Goal: Task Accomplishment & Management: Complete application form

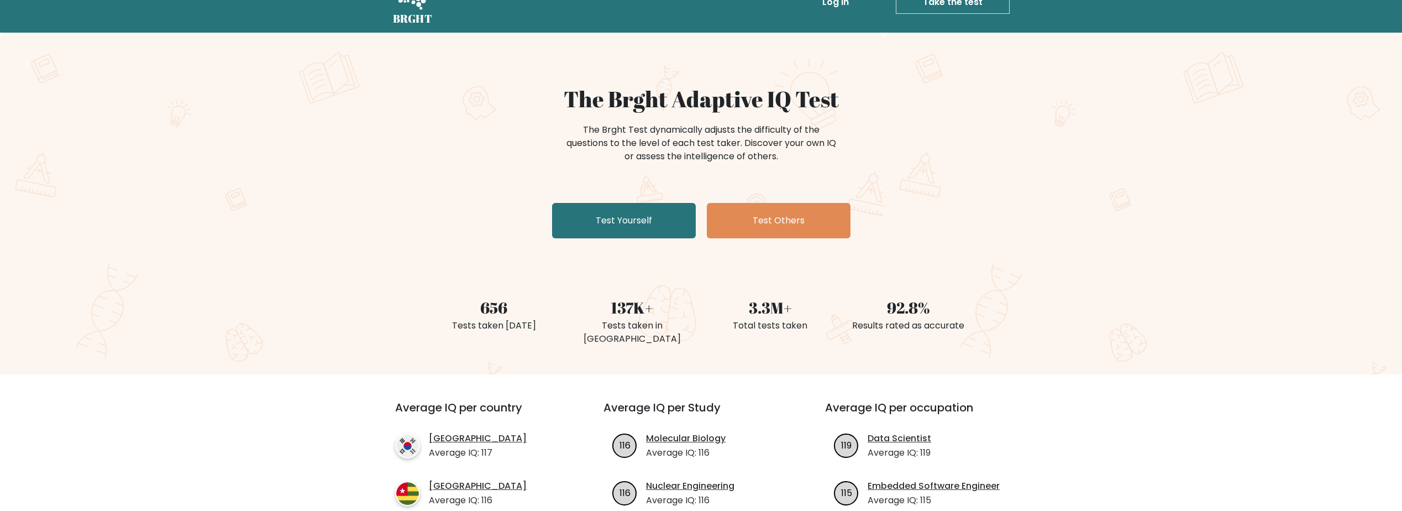
scroll to position [55, 0]
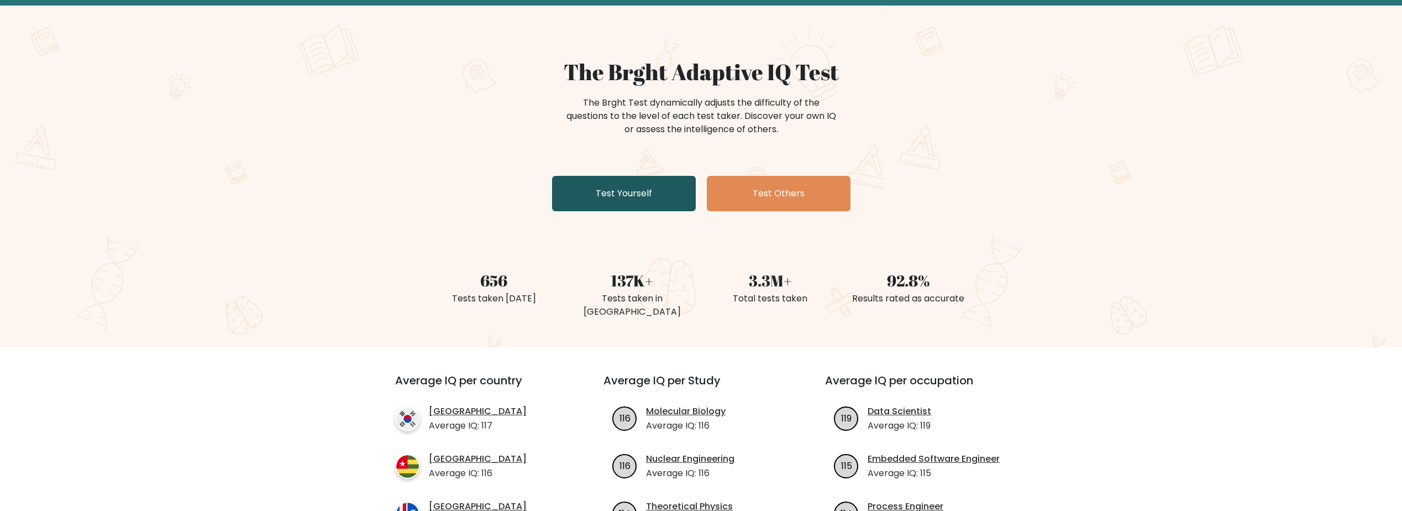
click at [621, 192] on link "Test Yourself" at bounding box center [624, 193] width 144 height 35
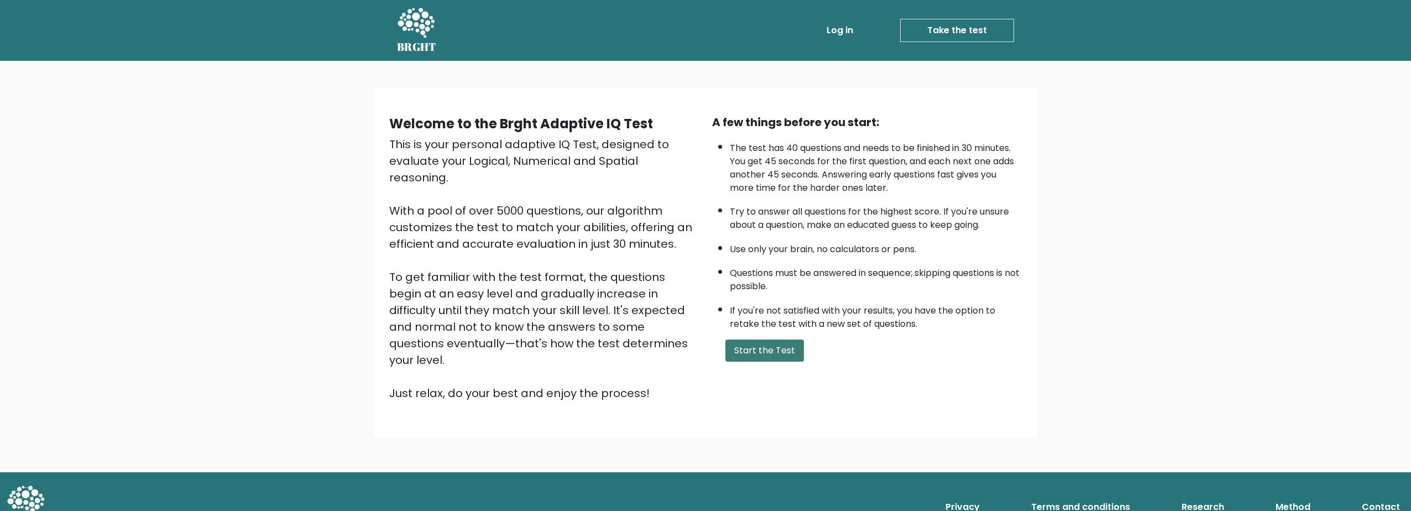
click at [757, 352] on button "Start the Test" at bounding box center [764, 350] width 78 height 22
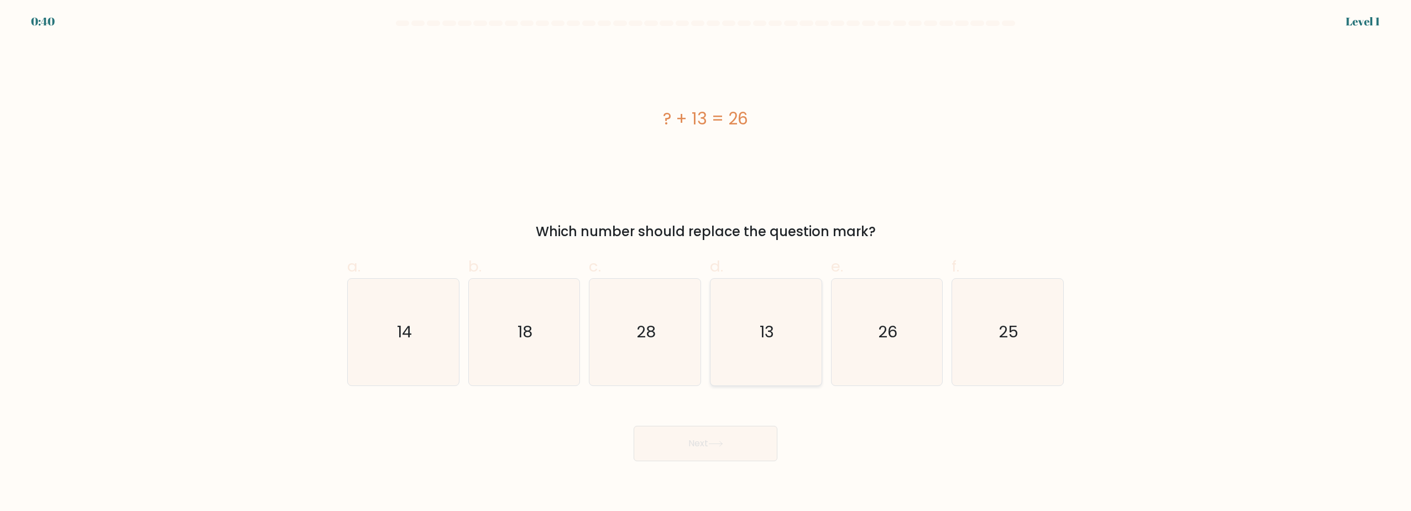
click at [779, 332] on icon "13" at bounding box center [765, 332] width 107 height 107
click at [706, 263] on input "d. 13" at bounding box center [705, 258] width 1 height 7
radio input "true"
click at [716, 447] on button "Next" at bounding box center [705, 443] width 144 height 35
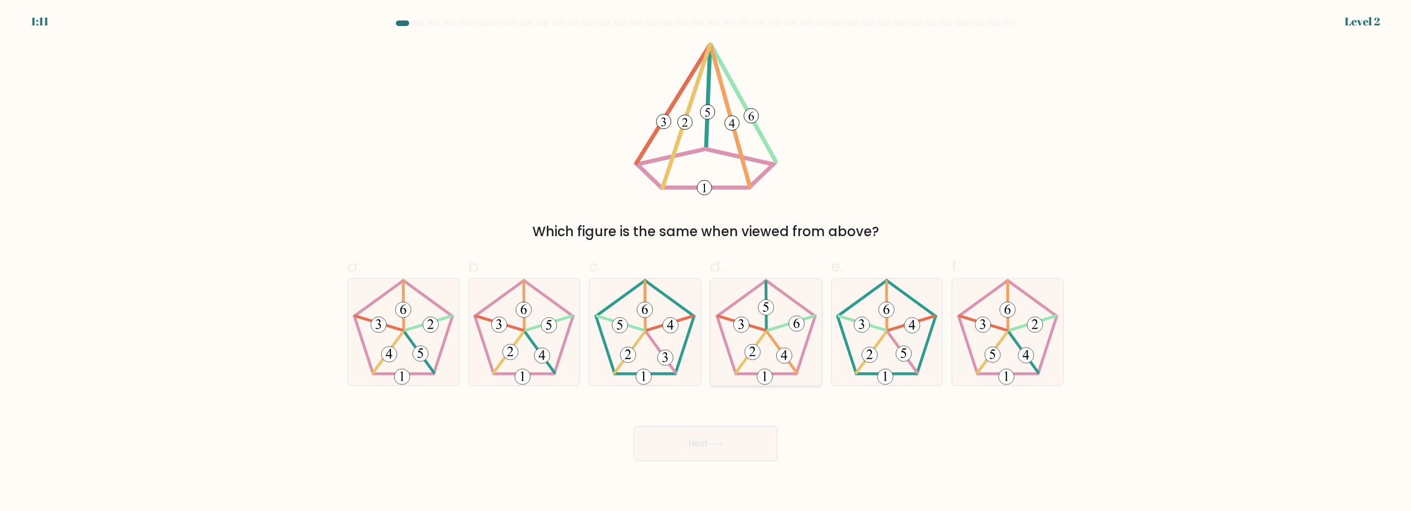
click at [765, 342] on icon at bounding box center [765, 332] width 107 height 107
click at [706, 263] on input "d." at bounding box center [705, 258] width 1 height 7
radio input "true"
click at [725, 449] on button "Next" at bounding box center [705, 443] width 144 height 35
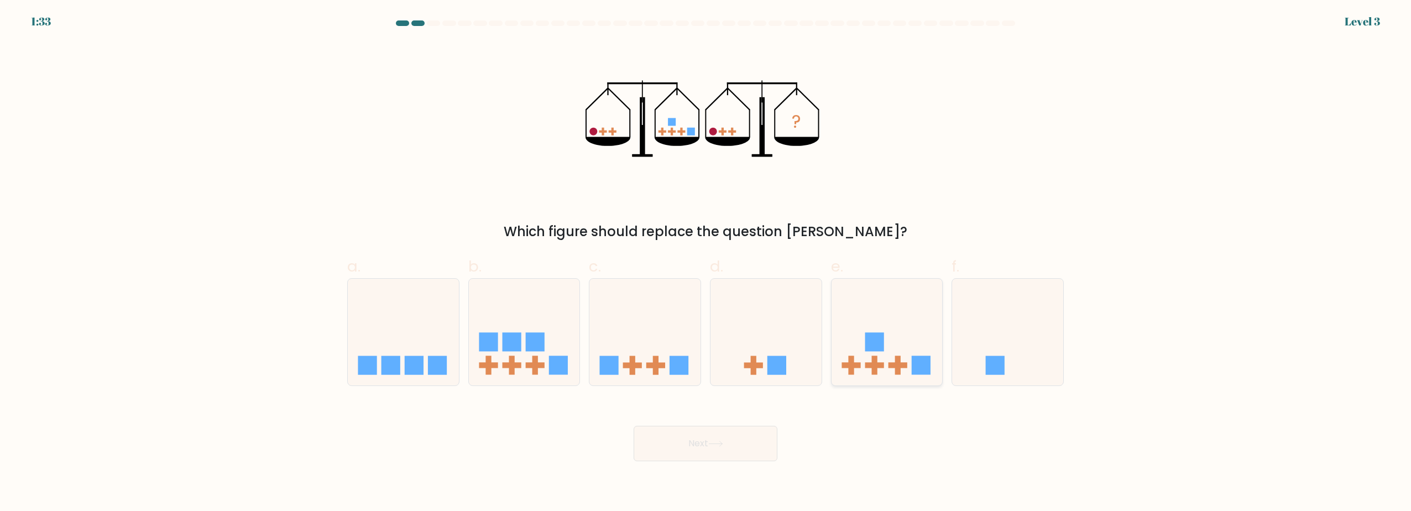
click at [884, 347] on icon at bounding box center [886, 332] width 111 height 92
click at [706, 263] on input "e." at bounding box center [705, 258] width 1 height 7
radio input "true"
click at [714, 446] on icon at bounding box center [715, 444] width 15 height 6
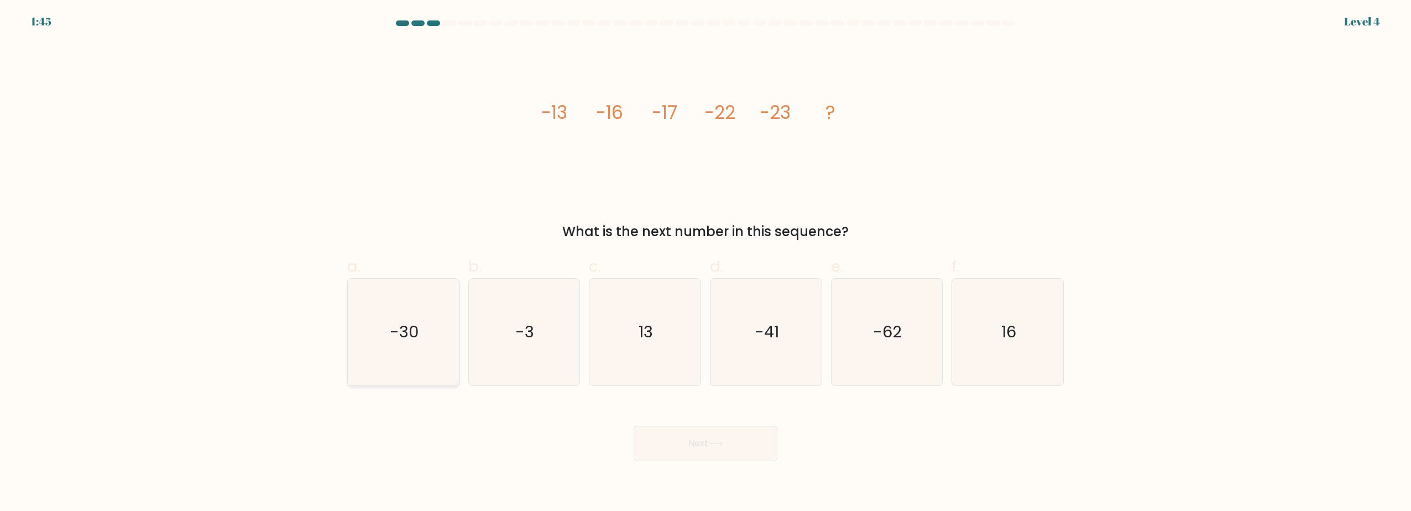
click at [421, 347] on icon "-30" at bounding box center [403, 332] width 107 height 107
click at [705, 263] on input "a. -30" at bounding box center [705, 258] width 1 height 7
radio input "true"
click at [695, 442] on button "Next" at bounding box center [705, 443] width 144 height 35
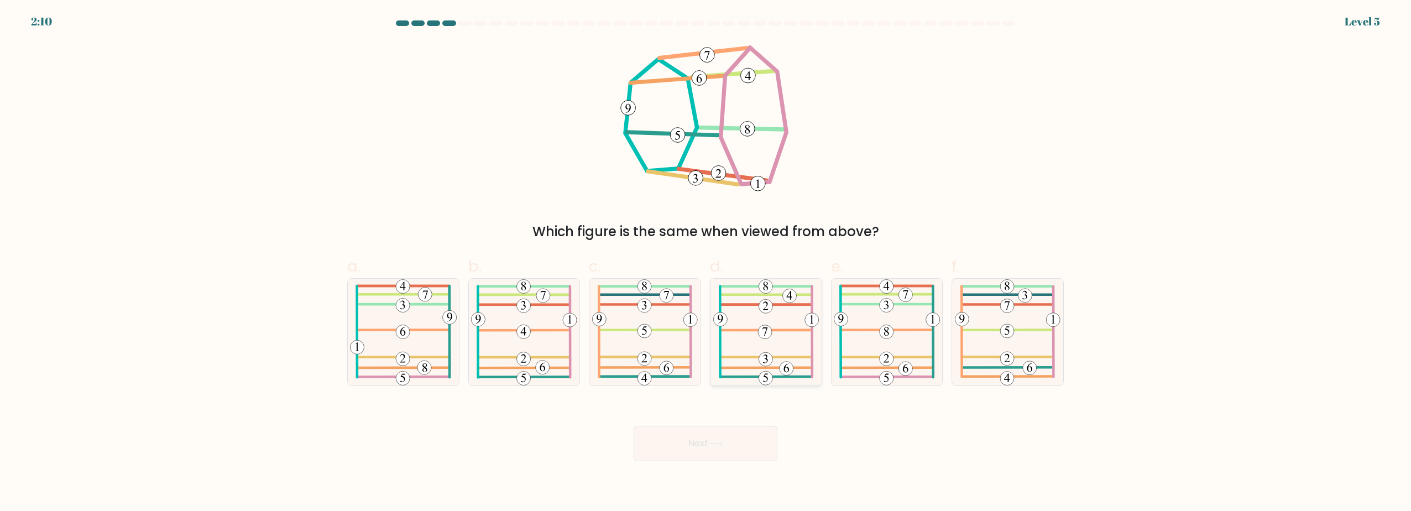
click at [783, 338] on icon at bounding box center [766, 332] width 106 height 107
click at [706, 263] on input "d." at bounding box center [705, 258] width 1 height 7
radio input "true"
click at [711, 448] on button "Next" at bounding box center [705, 443] width 144 height 35
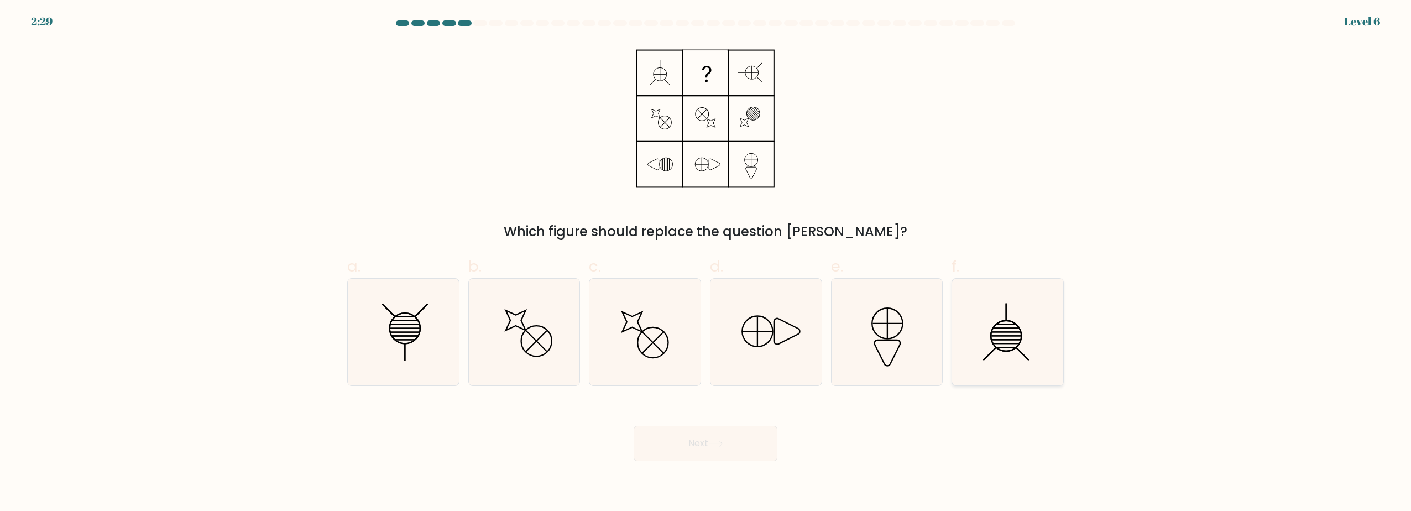
click at [1004, 332] on line at bounding box center [1005, 332] width 29 height 0
click at [706, 263] on input "f." at bounding box center [705, 258] width 1 height 7
radio input "true"
click at [725, 438] on button "Next" at bounding box center [705, 443] width 144 height 35
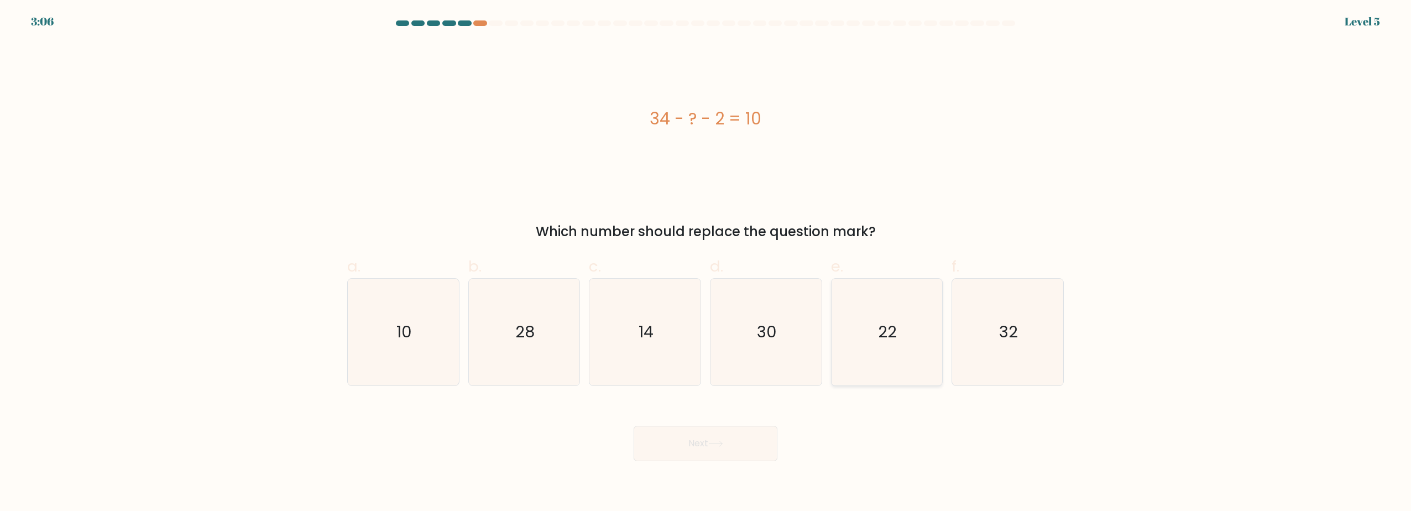
click at [867, 329] on icon "22" at bounding box center [886, 332] width 107 height 107
click at [706, 263] on input "e. 22" at bounding box center [705, 258] width 1 height 7
radio input "true"
click at [716, 443] on icon at bounding box center [715, 443] width 13 height 5
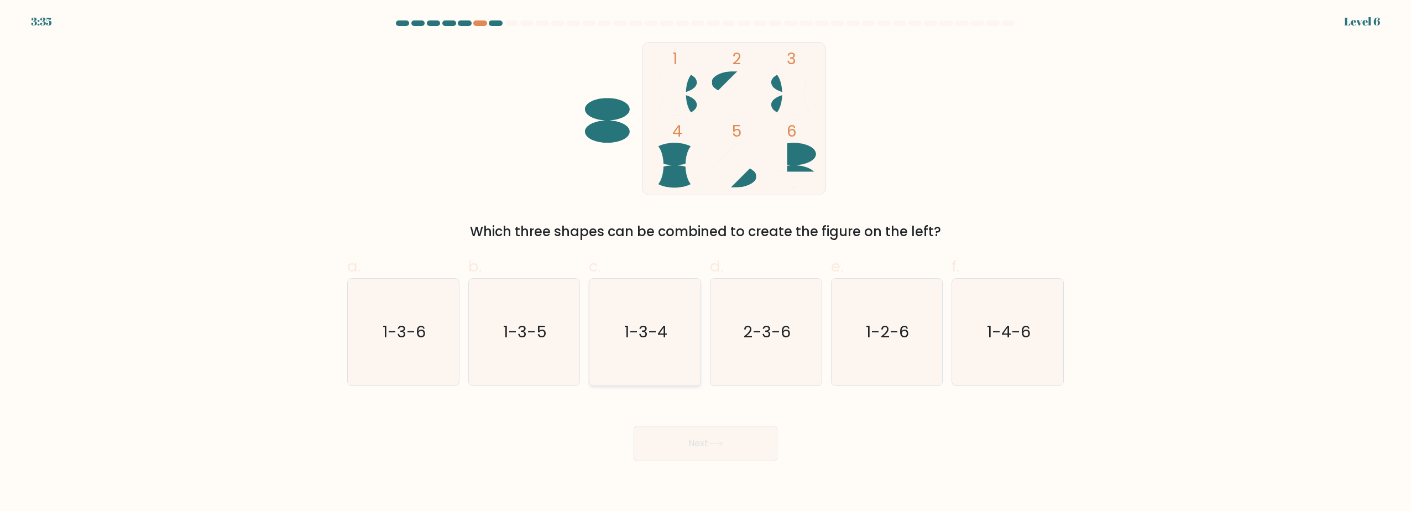
click at [659, 338] on text "1-3-4" at bounding box center [646, 332] width 43 height 22
click at [705, 263] on input "c. 1-3-4" at bounding box center [705, 258] width 1 height 7
radio input "true"
click at [695, 442] on button "Next" at bounding box center [705, 443] width 144 height 35
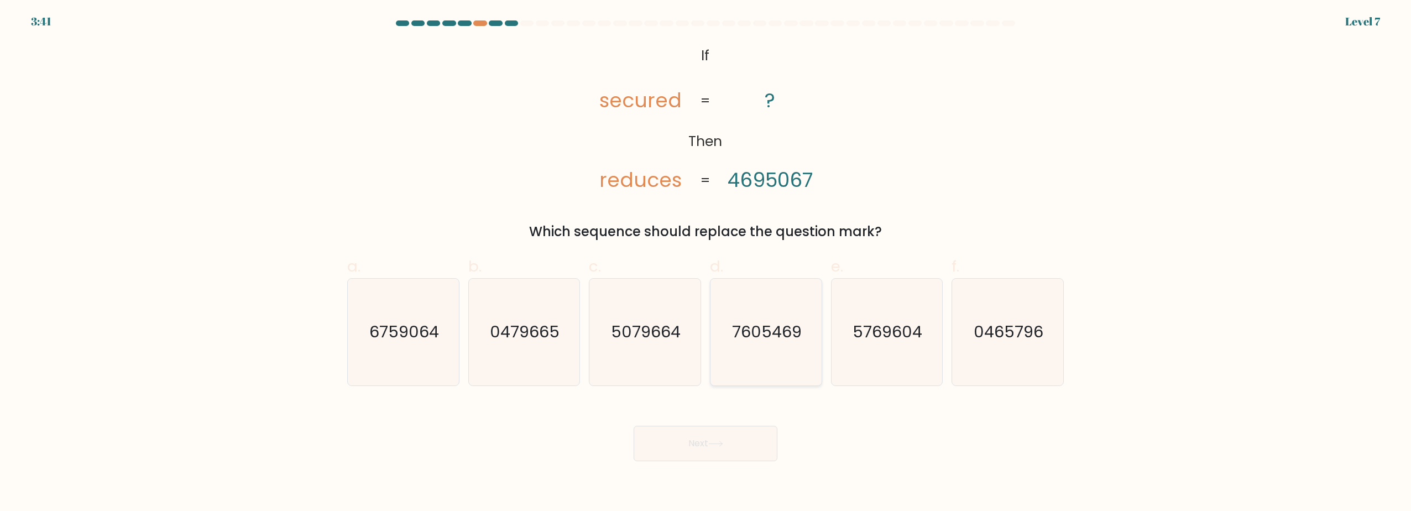
click at [760, 344] on icon "7605469" at bounding box center [765, 332] width 107 height 107
click at [706, 263] on input "d. 7605469" at bounding box center [705, 258] width 1 height 7
radio input "true"
click at [716, 445] on icon at bounding box center [715, 444] width 15 height 6
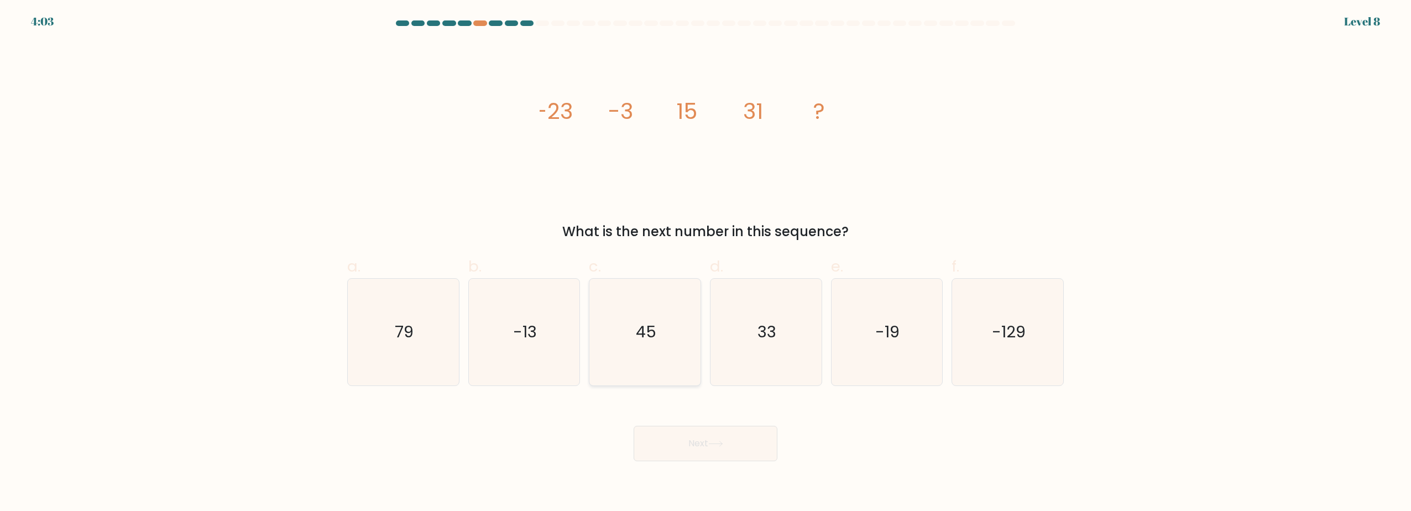
click at [620, 341] on icon "45" at bounding box center [644, 332] width 107 height 107
click at [705, 263] on input "c. 45" at bounding box center [705, 258] width 1 height 7
radio input "true"
click at [697, 445] on button "Next" at bounding box center [705, 443] width 144 height 35
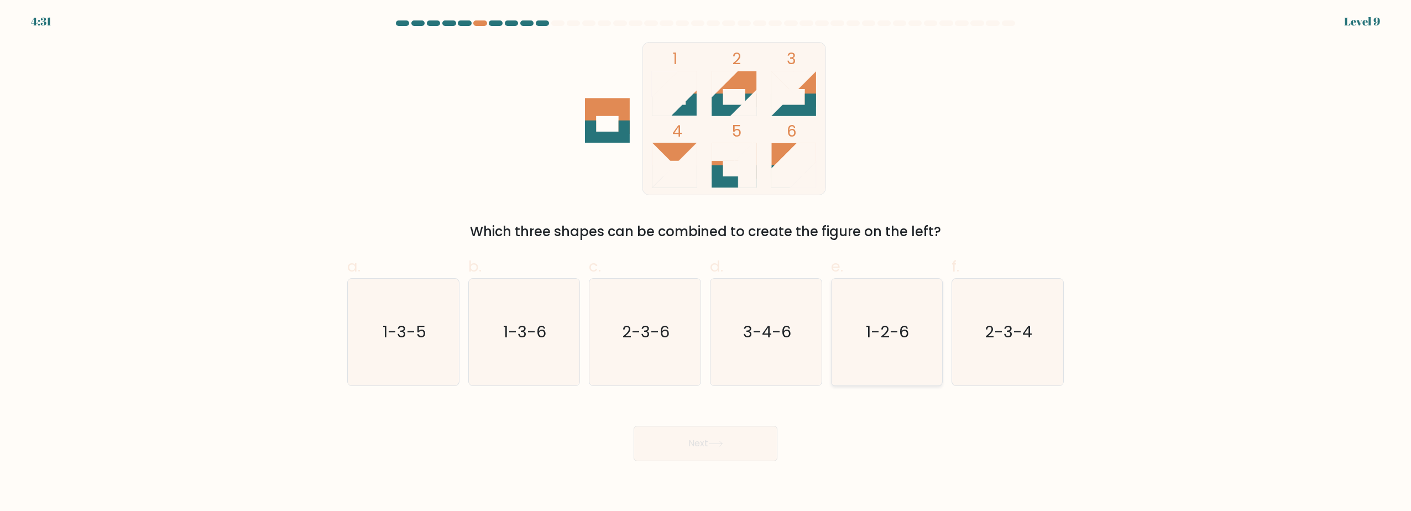
click at [892, 342] on text "1-2-6" at bounding box center [887, 332] width 43 height 22
click at [706, 263] on input "e. 1-2-6" at bounding box center [705, 258] width 1 height 7
radio input "true"
click at [718, 449] on button "Next" at bounding box center [705, 443] width 144 height 35
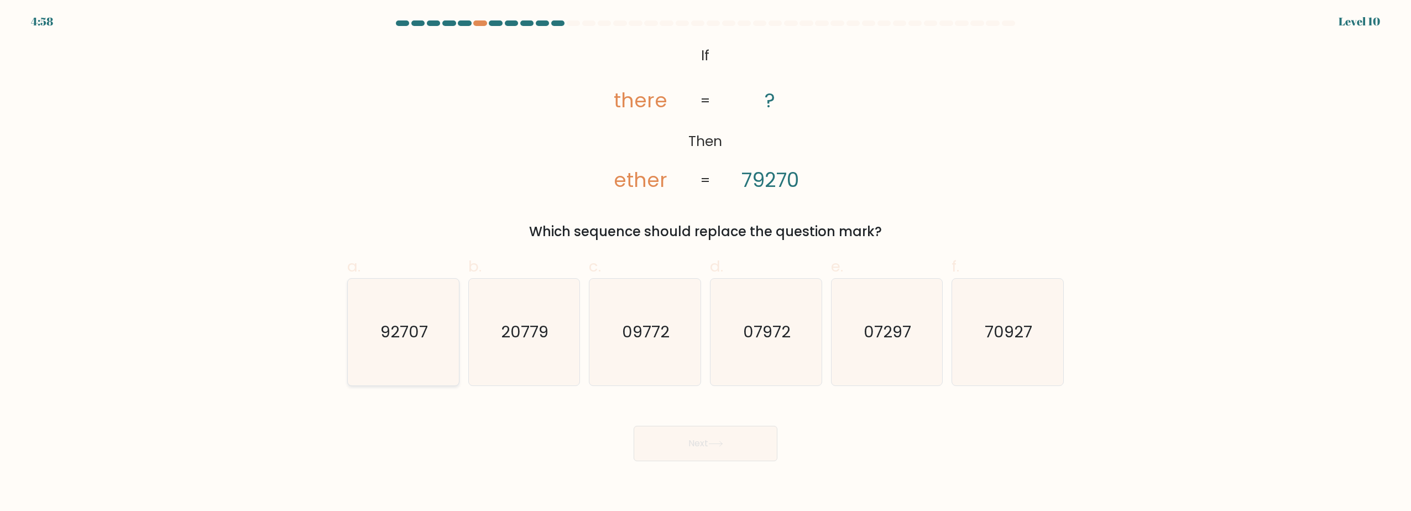
click at [408, 338] on text "92707" at bounding box center [404, 332] width 48 height 22
click at [705, 263] on input "a. 92707" at bounding box center [705, 258] width 1 height 7
radio input "true"
click at [698, 442] on button "Next" at bounding box center [705, 443] width 144 height 35
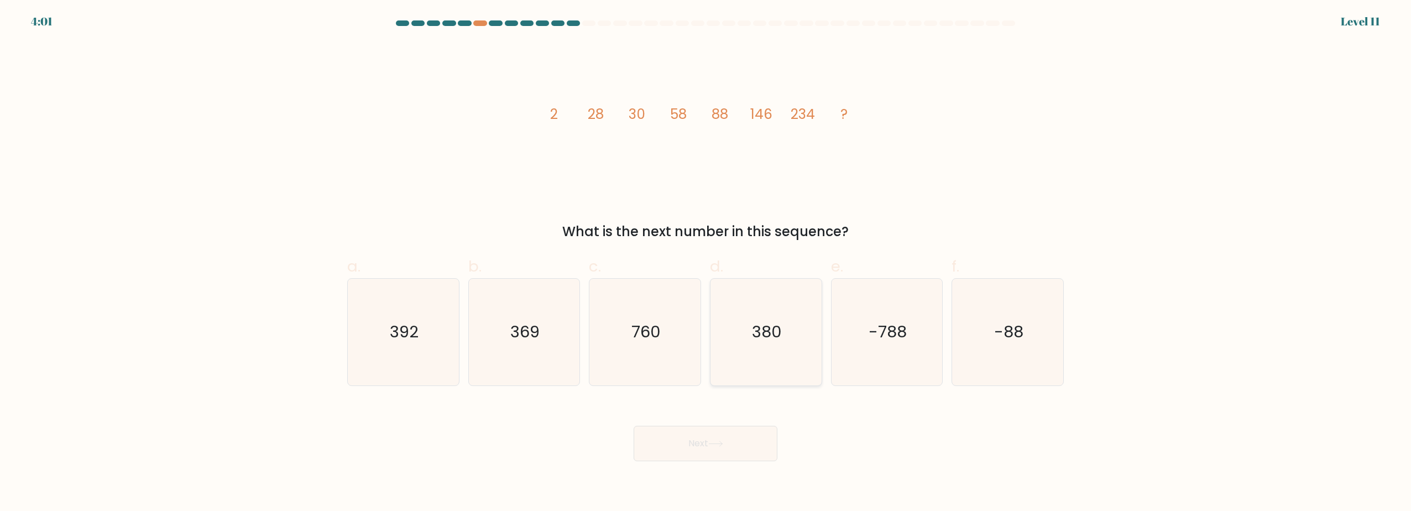
click at [746, 347] on icon "380" at bounding box center [765, 332] width 107 height 107
click at [706, 263] on input "d. 380" at bounding box center [705, 258] width 1 height 7
radio input "true"
click at [716, 441] on icon at bounding box center [715, 444] width 15 height 6
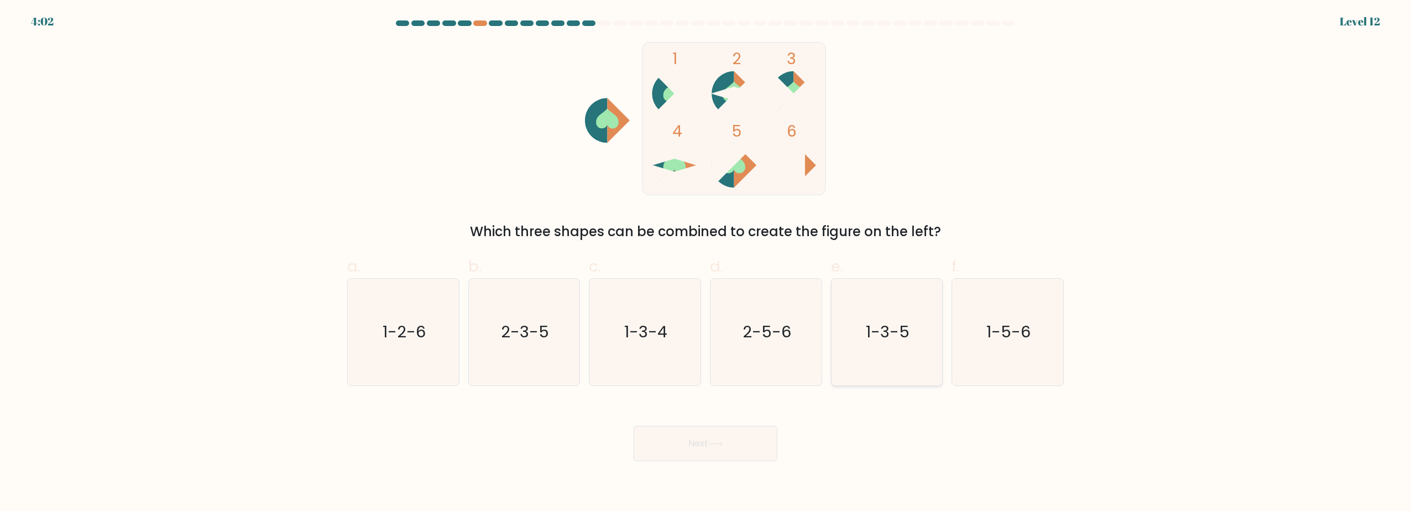
click at [876, 327] on text "1-3-5" at bounding box center [888, 332] width 44 height 22
click at [706, 263] on input "e. 1-3-5" at bounding box center [705, 258] width 1 height 7
radio input "true"
click at [708, 452] on button "Next" at bounding box center [705, 443] width 144 height 35
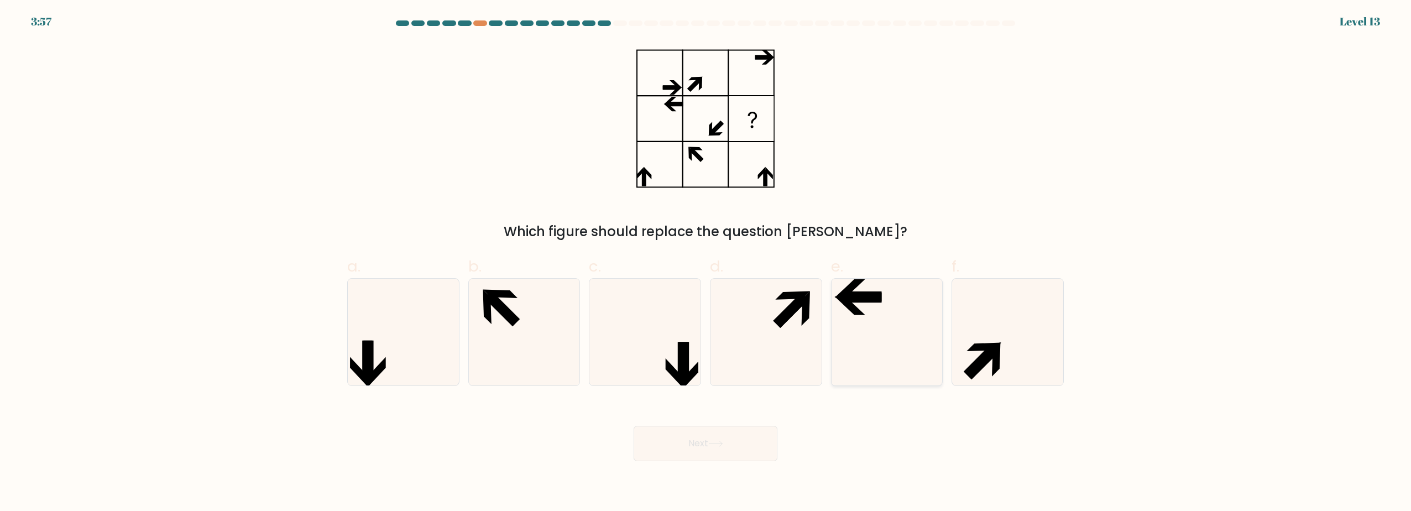
click at [875, 318] on icon at bounding box center [886, 332] width 107 height 107
click at [706, 263] on input "e." at bounding box center [705, 258] width 1 height 7
radio input "true"
click at [728, 448] on button "Next" at bounding box center [705, 443] width 144 height 35
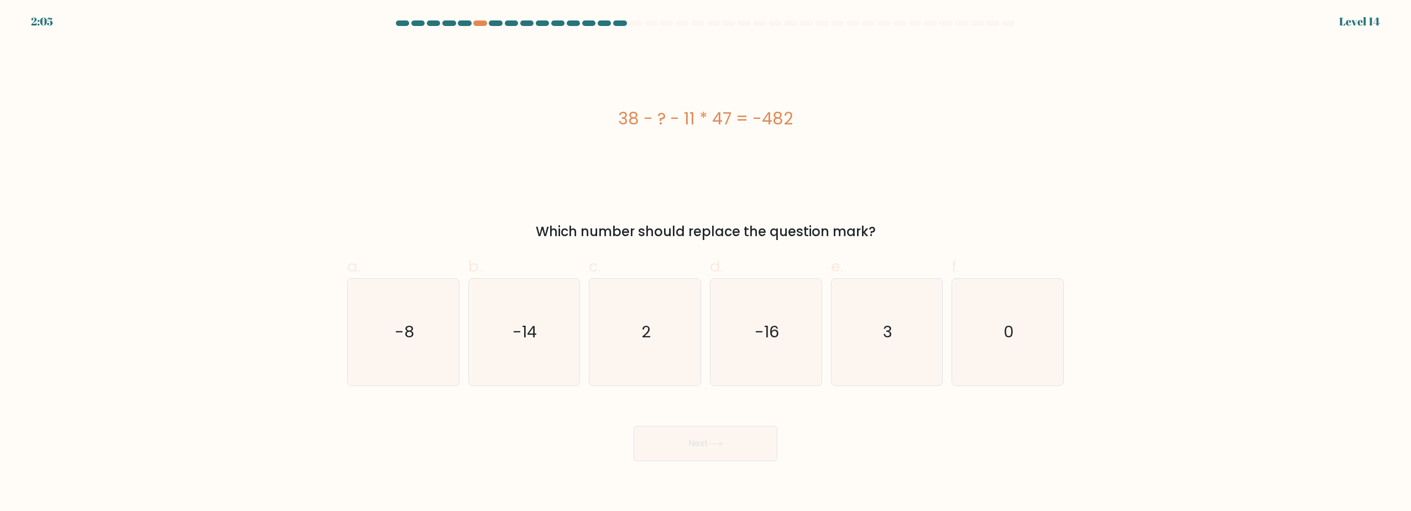
click at [935, 191] on div "38 - ? - 11 * 47 = -482" at bounding box center [705, 118] width 716 height 153
click at [773, 337] on text "-16" at bounding box center [766, 332] width 24 height 22
click at [706, 263] on input "d. -16" at bounding box center [705, 258] width 1 height 7
radio input "true"
click at [706, 434] on button "Next" at bounding box center [705, 443] width 144 height 35
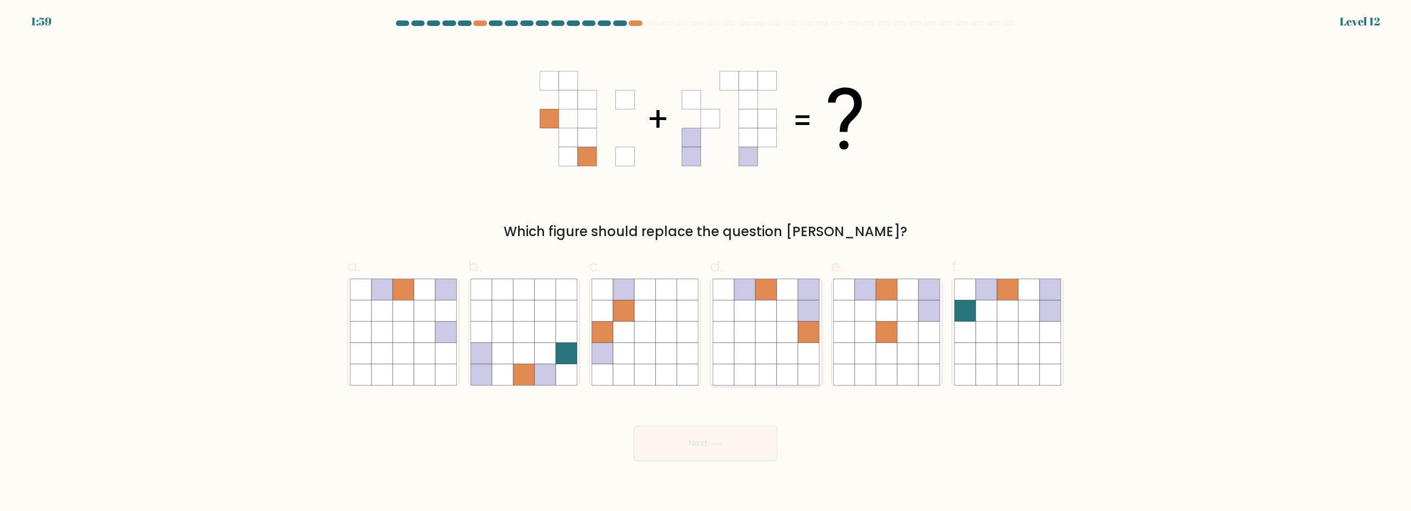
click at [781, 312] on icon at bounding box center [787, 310] width 21 height 21
click at [706, 263] on input "d." at bounding box center [705, 258] width 1 height 7
radio input "true"
click at [705, 439] on button "Next" at bounding box center [705, 443] width 144 height 35
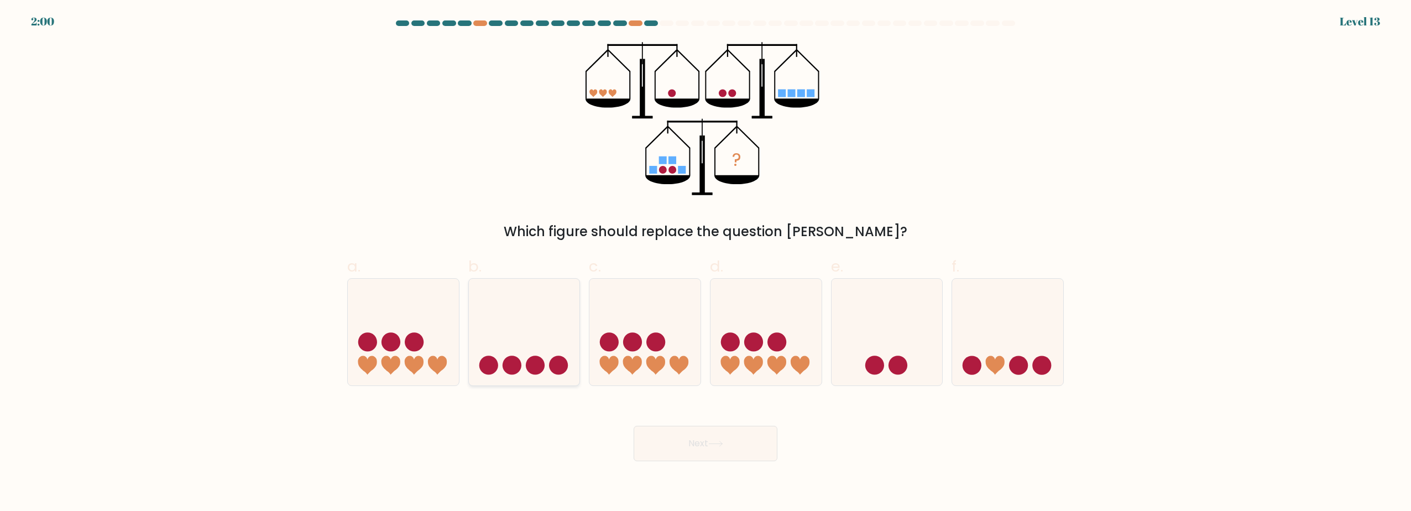
click at [547, 338] on icon at bounding box center [524, 332] width 111 height 92
click at [705, 263] on input "b." at bounding box center [705, 258] width 1 height 7
radio input "true"
click at [731, 445] on button "Next" at bounding box center [705, 443] width 144 height 35
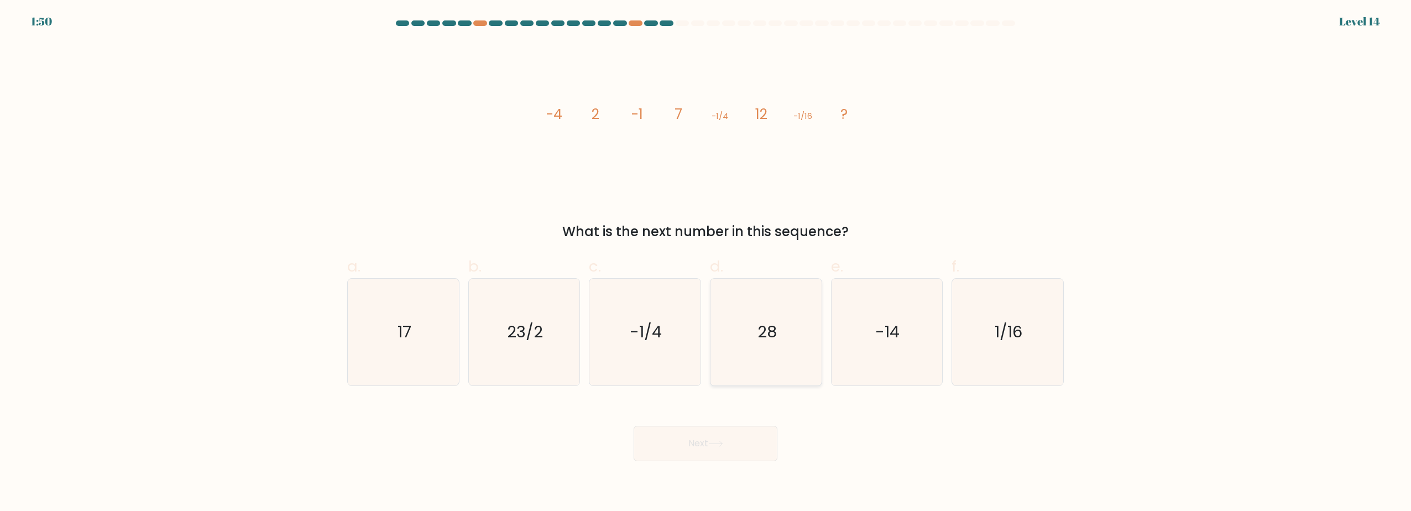
click at [758, 338] on text "28" at bounding box center [766, 332] width 19 height 22
click at [706, 263] on input "d. 28" at bounding box center [705, 258] width 1 height 7
radio input "true"
click at [719, 444] on icon at bounding box center [715, 444] width 15 height 6
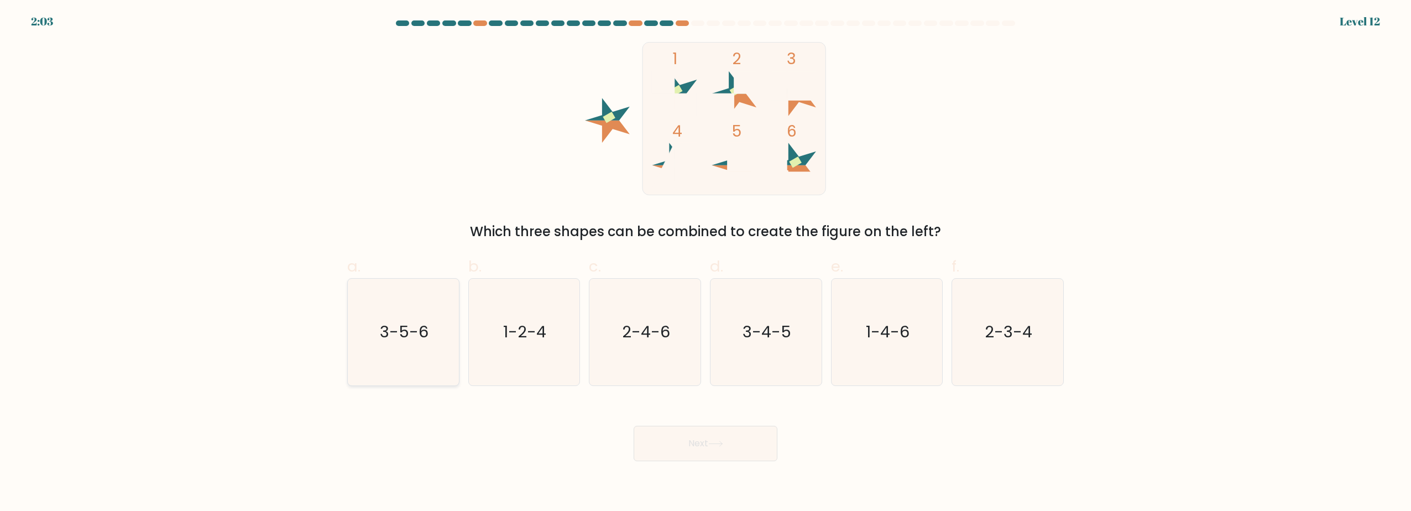
click at [384, 336] on text "3-5-6" at bounding box center [404, 332] width 49 height 22
click at [705, 263] on input "a. 3-5-6" at bounding box center [705, 258] width 1 height 7
radio input "true"
click at [678, 436] on button "Next" at bounding box center [705, 443] width 144 height 35
